Goal: Task Accomplishment & Management: Manage account settings

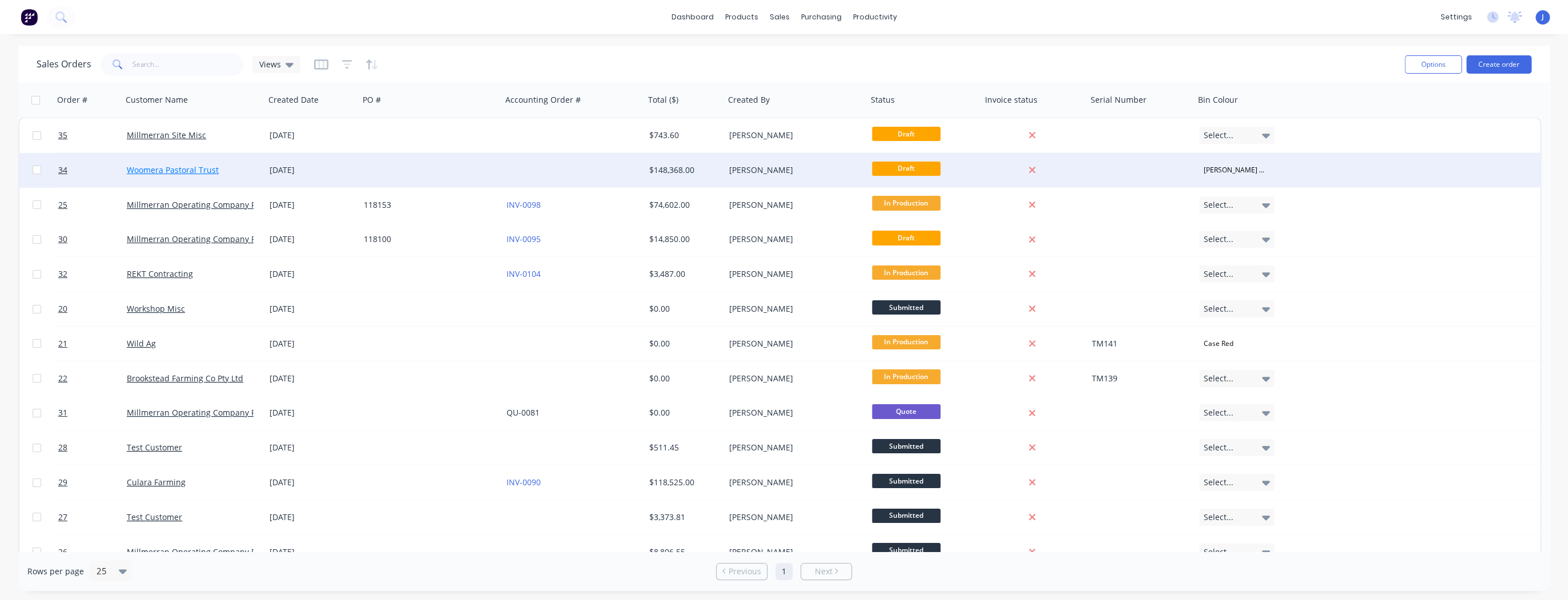
click at [166, 173] on link "Woomera Pastoral Trust" at bounding box center [173, 170] width 92 height 11
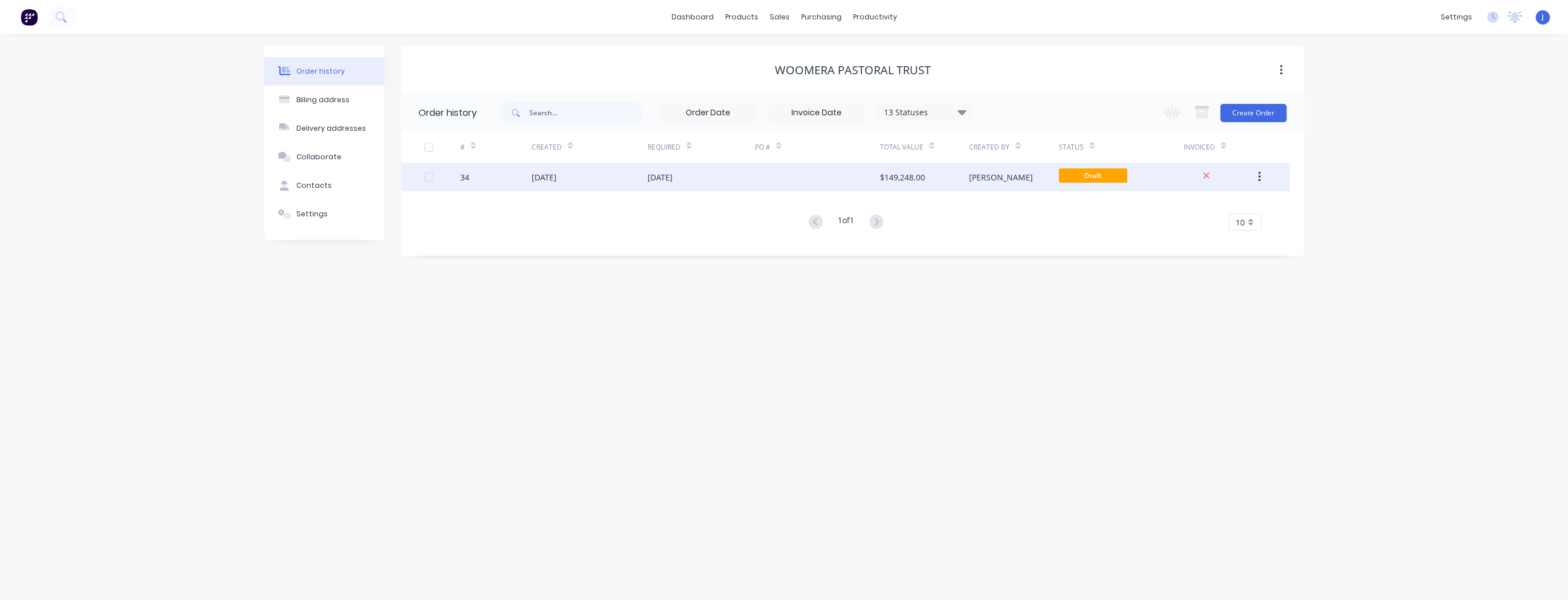
click at [740, 174] on div "[DATE]" at bounding box center [701, 177] width 107 height 29
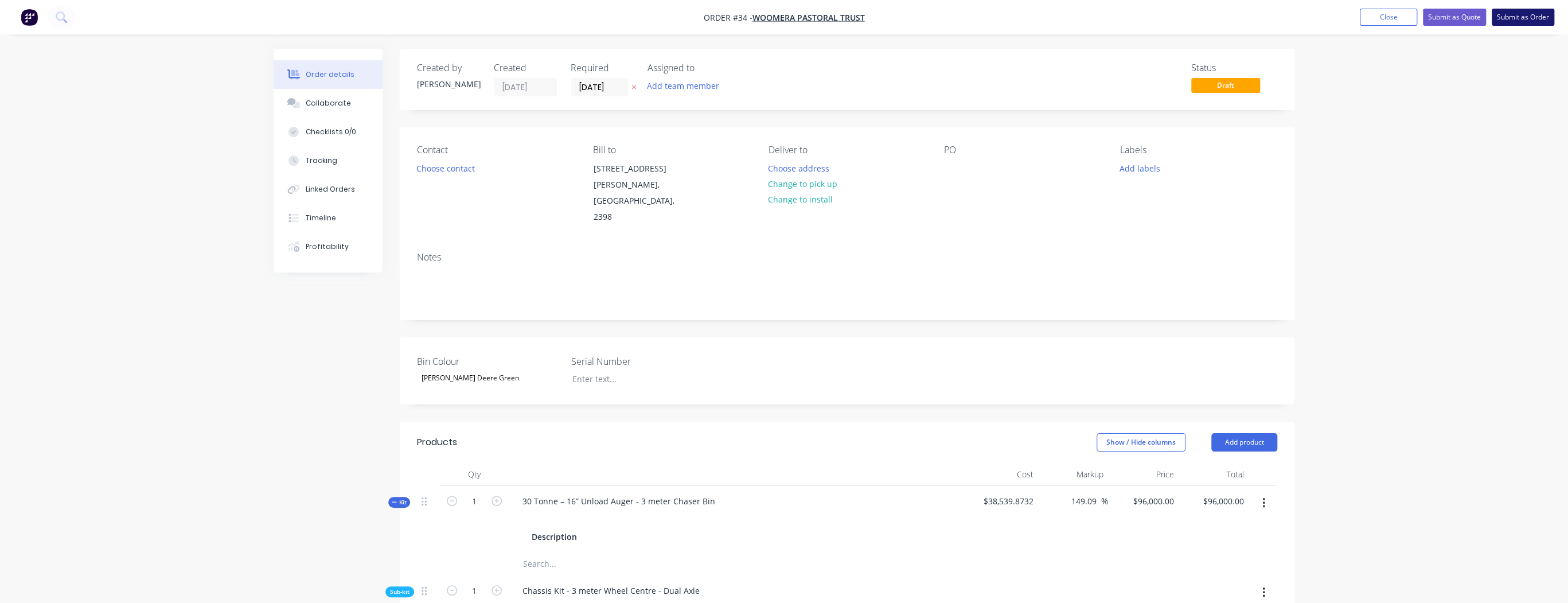
click at [1517, 17] on button "Submit as Order" at bounding box center [1523, 17] width 62 height 17
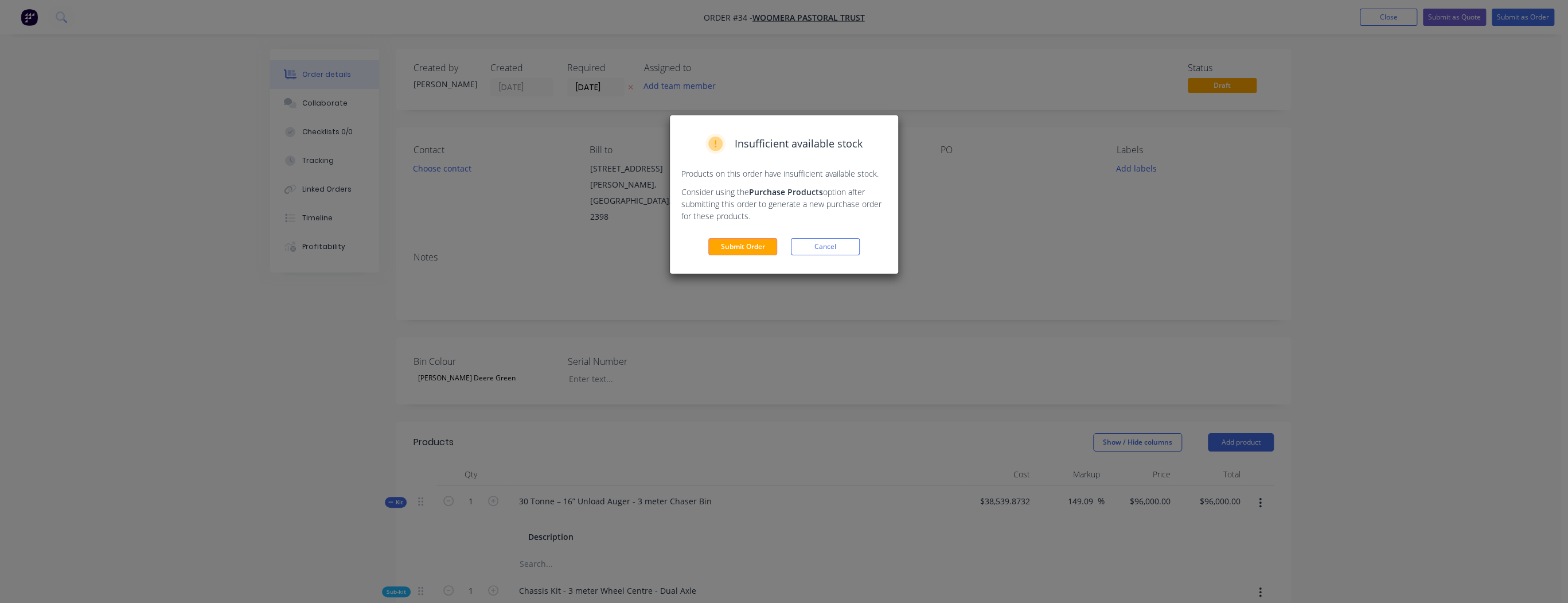
click at [710, 262] on div "Insufficient available stock Products on this order have insufficient available…" at bounding box center [784, 194] width 228 height 158
click at [729, 246] on button "Submit Order" at bounding box center [742, 247] width 69 height 17
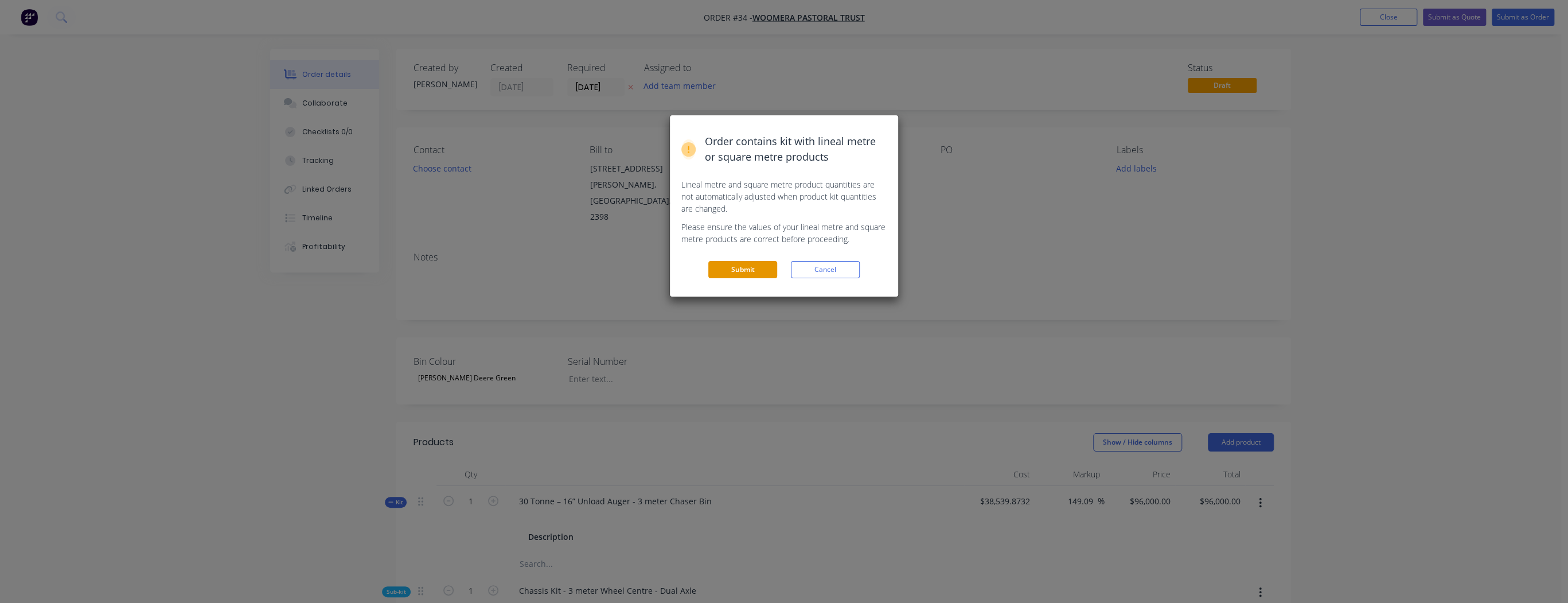
click at [733, 267] on button "Submit" at bounding box center [742, 270] width 69 height 17
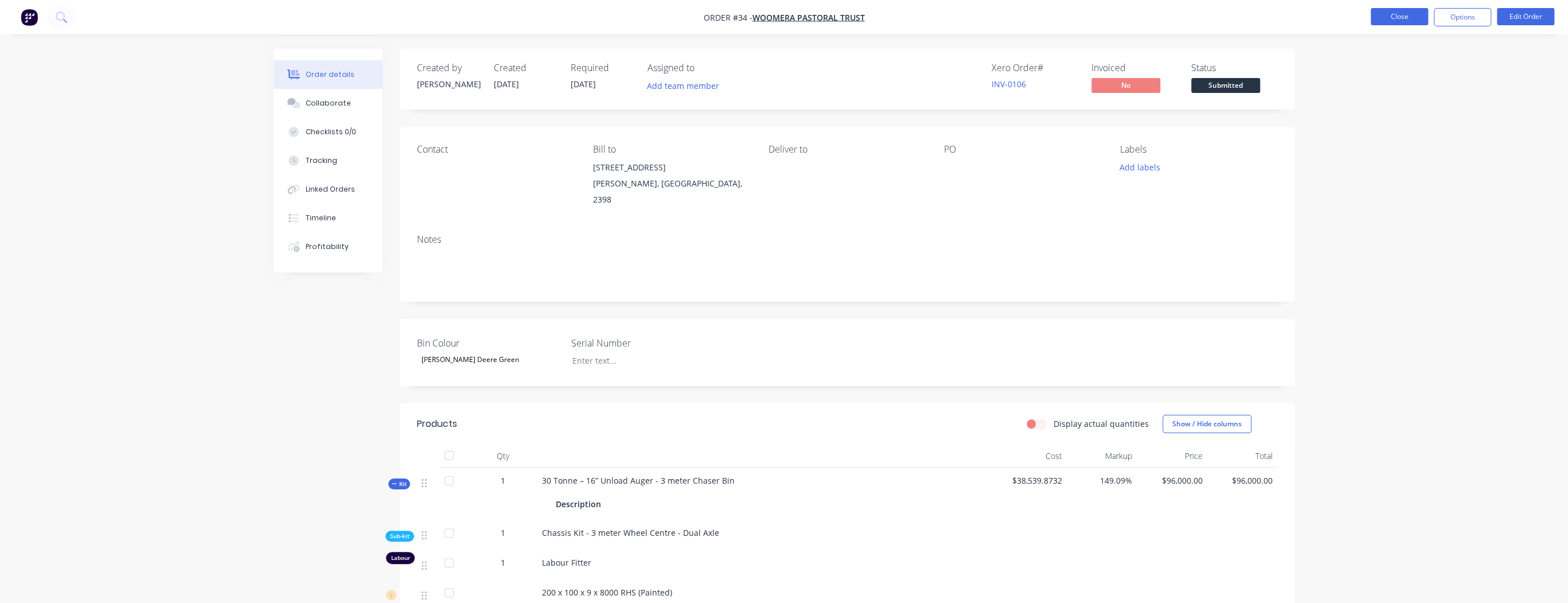
click at [1385, 18] on button "Close" at bounding box center [1400, 17] width 58 height 17
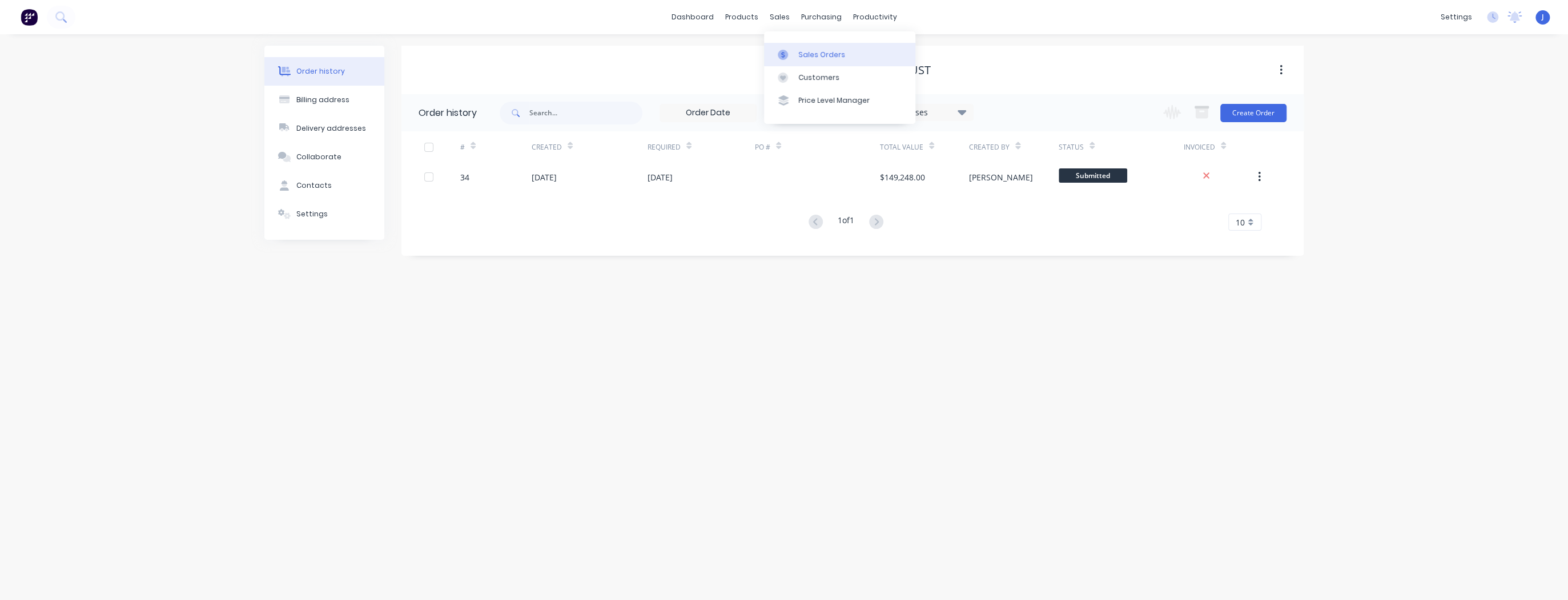
click at [806, 62] on link "Sales Orders" at bounding box center [840, 54] width 151 height 23
